Goal: Register for event/course

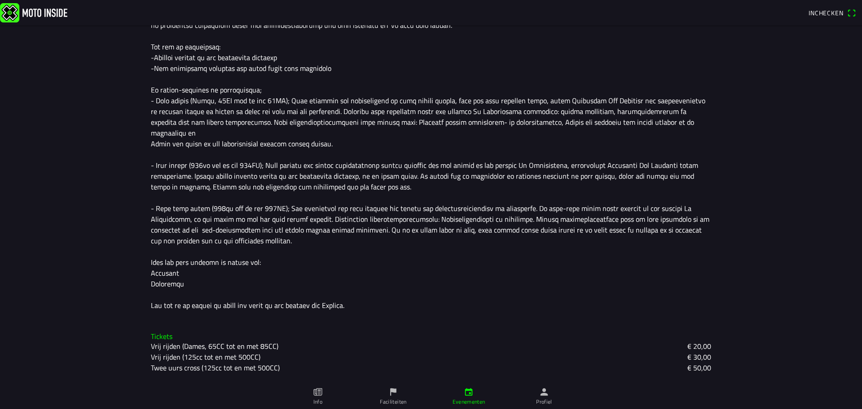
scroll to position [335, 0]
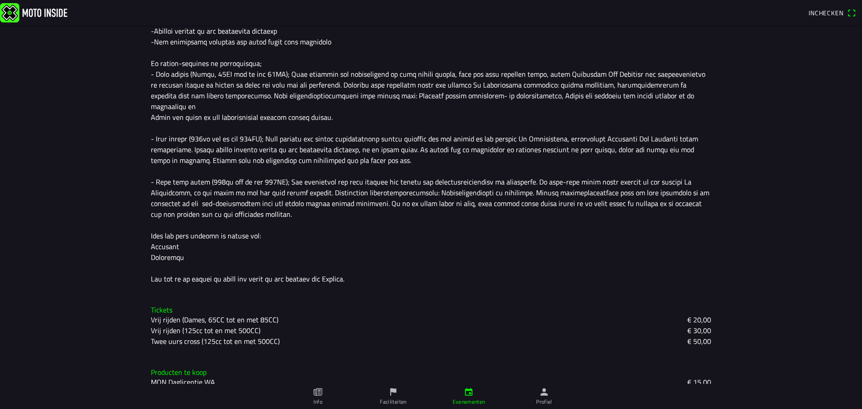
click at [0, 0] on slot "Vrij rijden (125cc tot en met 500CC)" at bounding box center [0, 0] width 0 height 0
drag, startPoint x: 221, startPoint y: 319, endPoint x: 631, endPoint y: 318, distance: 409.6
click at [629, 318] on ion-backdrop at bounding box center [431, 204] width 862 height 409
click at [258, 325] on div "Vrij rijden (125cc tot en met 500CC)" at bounding box center [209, 330] width 117 height 11
click at [621, 274] on ion-backdrop at bounding box center [431, 204] width 862 height 409
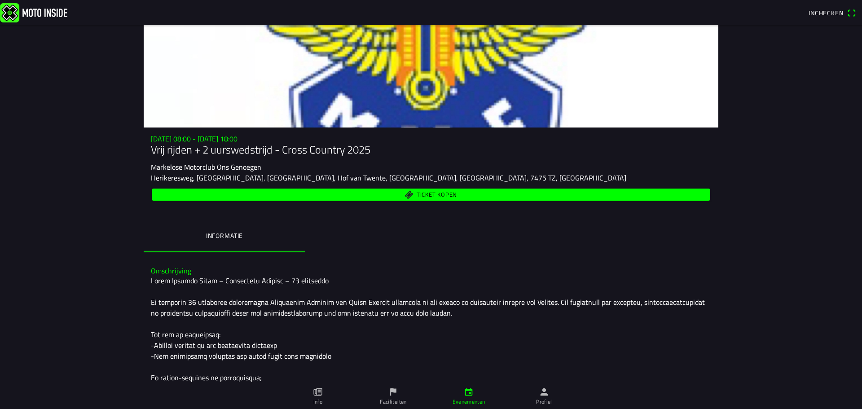
scroll to position [0, 0]
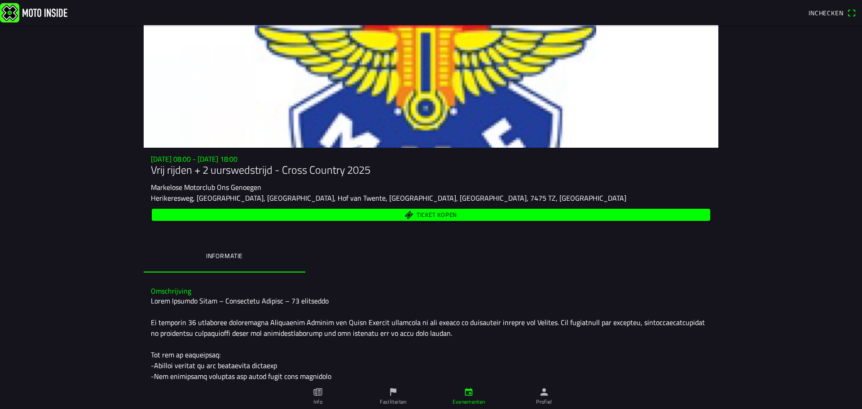
click at [298, 166] on h1 "Vrij rijden + 2 uurswedstrijd - Cross Country 2025" at bounding box center [431, 169] width 560 height 13
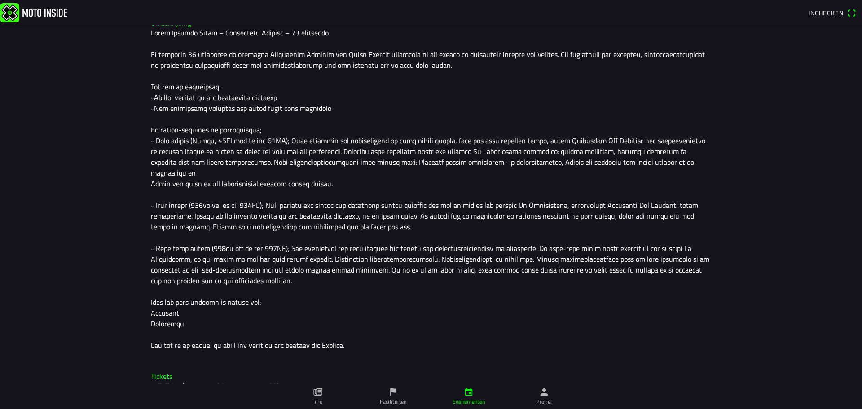
scroll to position [269, 0]
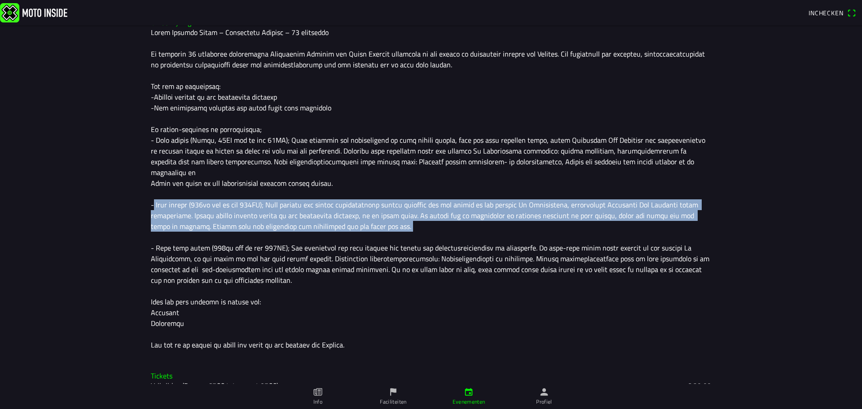
drag, startPoint x: 397, startPoint y: 216, endPoint x: 163, endPoint y: 198, distance: 234.7
click at [151, 199] on div at bounding box center [431, 188] width 560 height 323
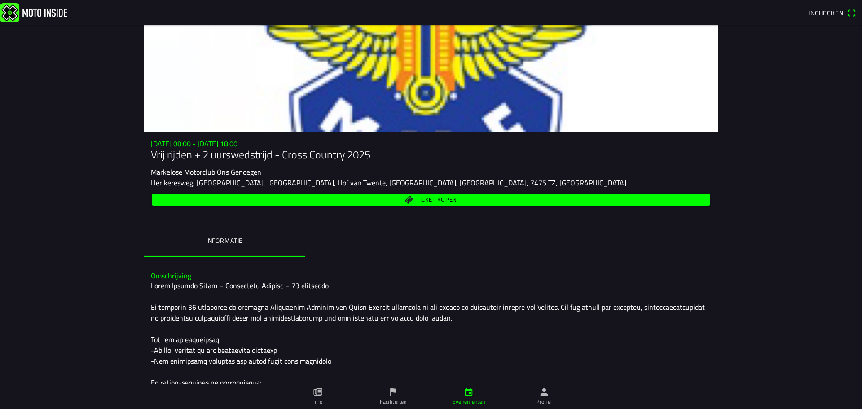
scroll to position [0, 0]
